Goal: Navigation & Orientation: Find specific page/section

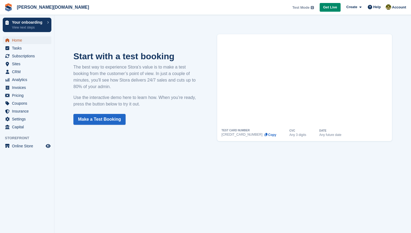
click at [26, 40] on span "Home" at bounding box center [28, 40] width 33 height 8
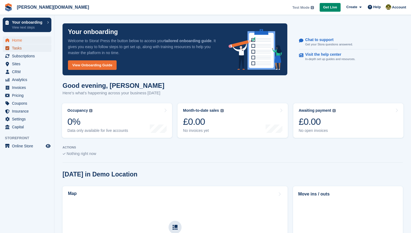
click at [18, 47] on span "Tasks" at bounding box center [28, 48] width 33 height 8
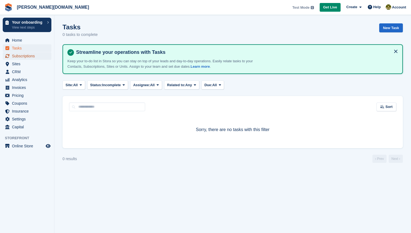
click at [16, 55] on span "Subscriptions" at bounding box center [28, 56] width 33 height 8
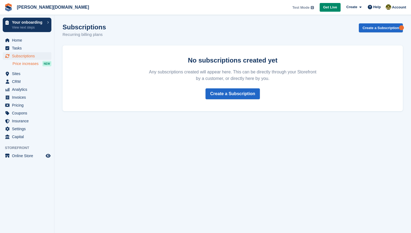
click at [16, 63] on span "Price increases" at bounding box center [25, 63] width 26 height 5
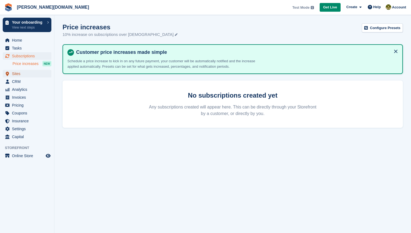
click at [16, 76] on span "Sites" at bounding box center [28, 74] width 33 height 8
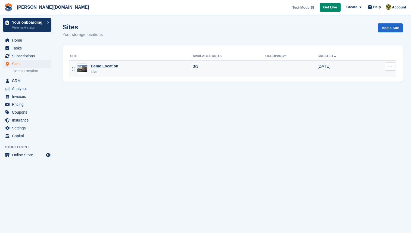
click at [118, 70] on div "Demo Location Live" at bounding box center [131, 68] width 123 height 11
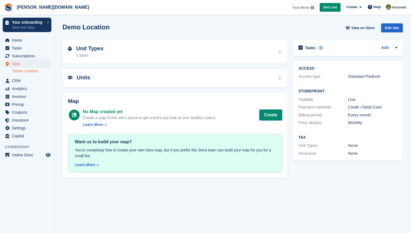
click at [263, 114] on button "Create" at bounding box center [270, 115] width 23 height 11
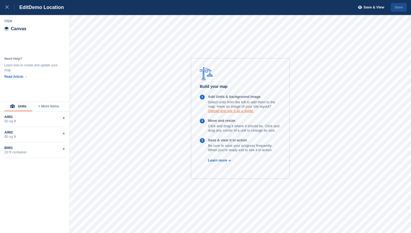
click at [220, 112] on link "Upload and use it as a guide." at bounding box center [231, 111] width 46 height 4
click at [9, 7] on div at bounding box center [9, 7] width 9 height 7
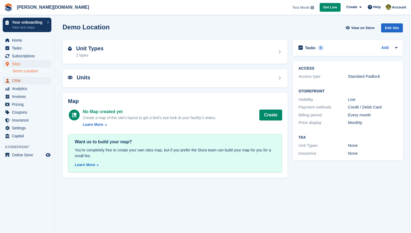
click at [28, 80] on span "CRM" at bounding box center [28, 81] width 33 height 8
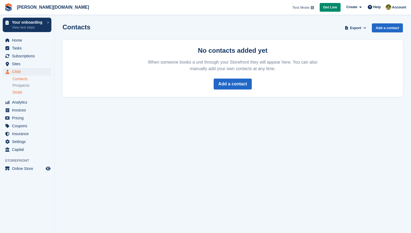
click at [21, 92] on span "Deals" at bounding box center [17, 92] width 10 height 5
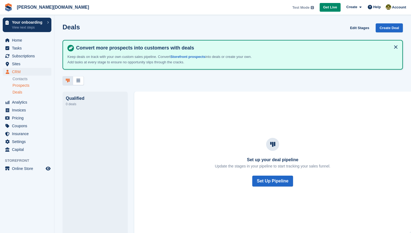
click at [21, 86] on span "Prospects" at bounding box center [20, 85] width 17 height 5
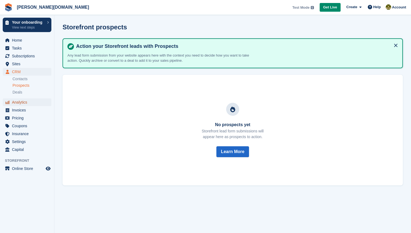
click at [20, 104] on span "Analytics" at bounding box center [28, 102] width 33 height 8
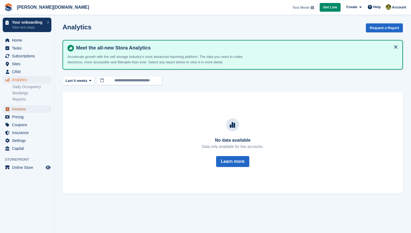
click at [20, 108] on span "Invoices" at bounding box center [28, 109] width 33 height 8
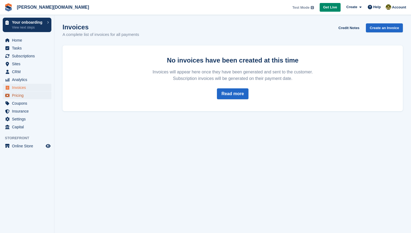
click at [21, 98] on span "Pricing" at bounding box center [28, 96] width 33 height 8
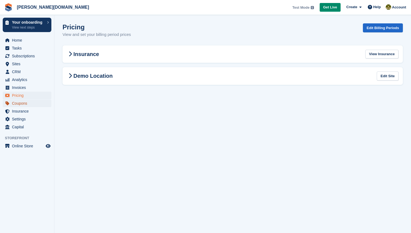
click at [20, 102] on span "Coupons" at bounding box center [28, 103] width 33 height 8
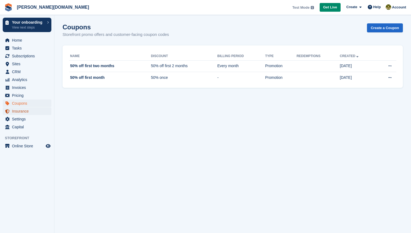
click at [19, 110] on span "Insurance" at bounding box center [28, 111] width 33 height 8
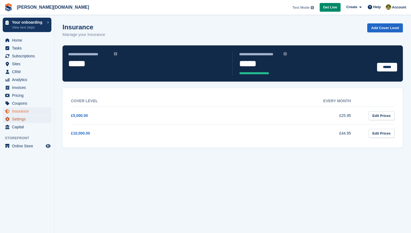
click at [15, 117] on span "Settings" at bounding box center [28, 119] width 33 height 8
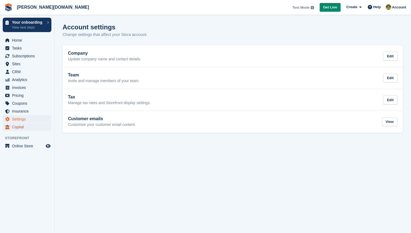
click at [19, 129] on span "Capital" at bounding box center [28, 127] width 33 height 8
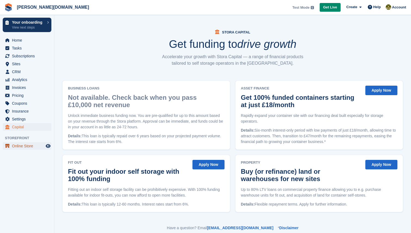
click at [23, 146] on span "Online Store" at bounding box center [28, 146] width 33 height 8
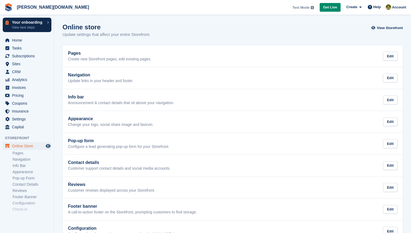
click at [29, 26] on p "View next steps" at bounding box center [28, 27] width 32 height 5
